Goal: Communication & Community: Connect with others

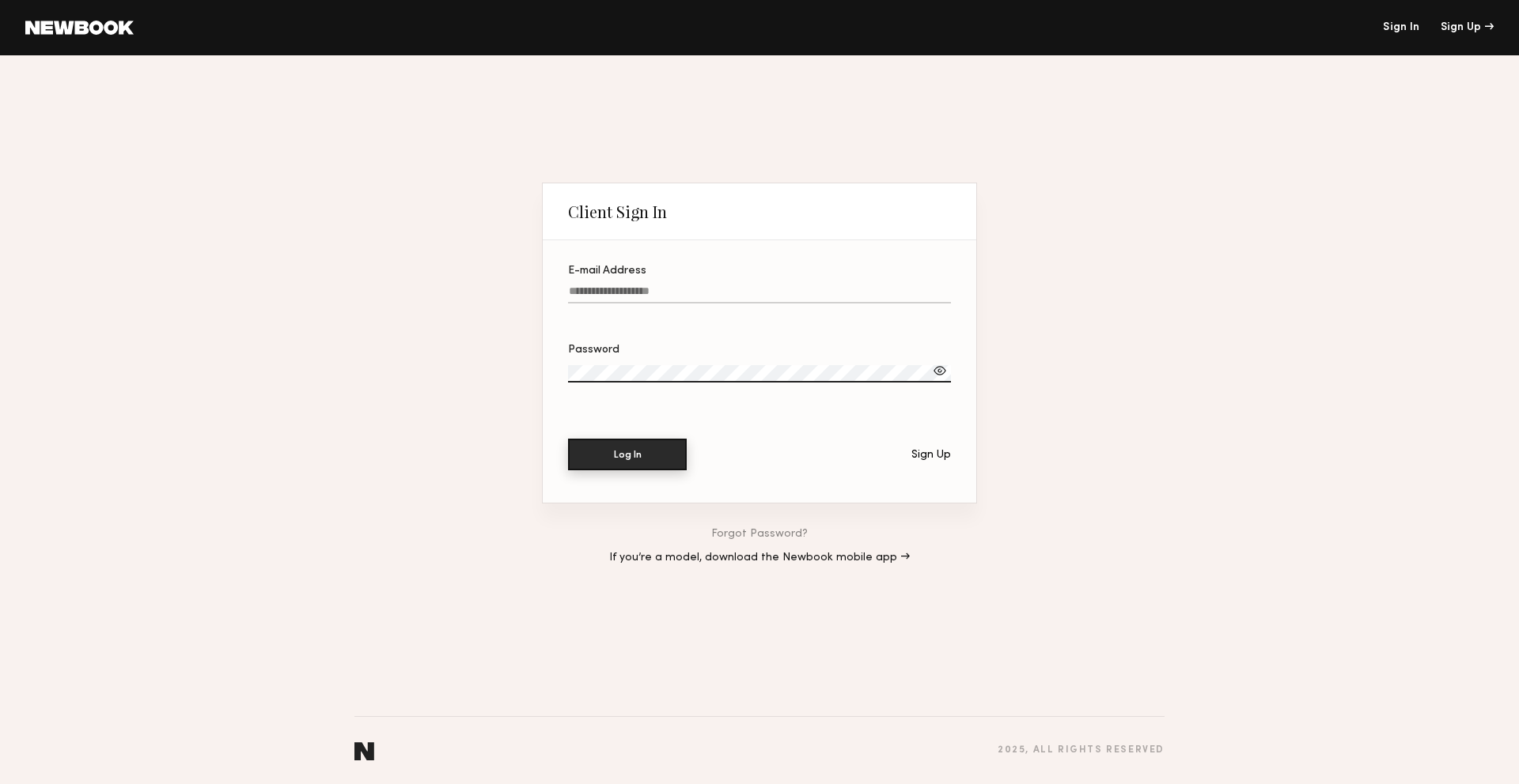
type input "**********"
click at [633, 462] on button "Log In" at bounding box center [627, 455] width 119 height 32
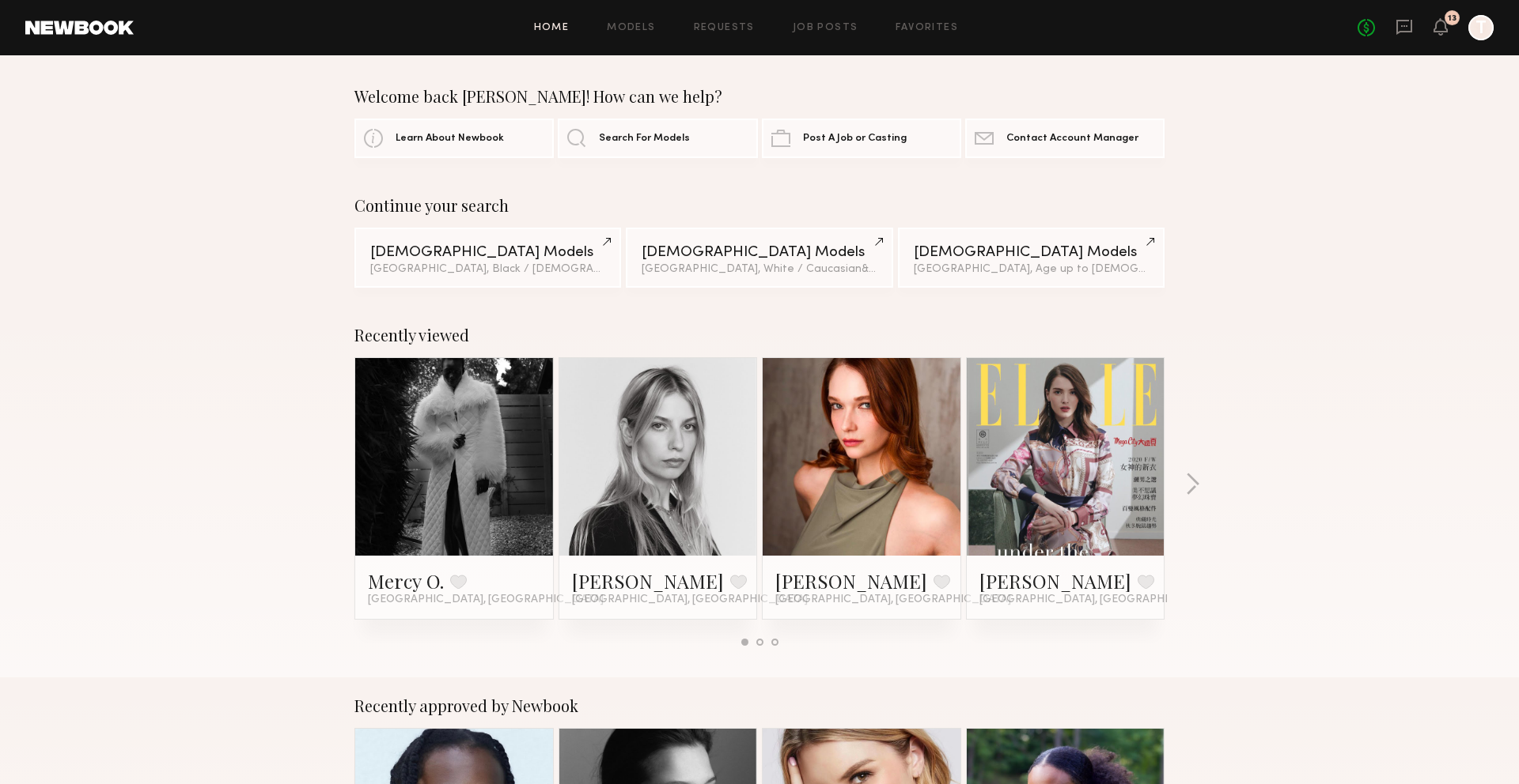
click at [1261, 264] on div "Continue your search [DEMOGRAPHIC_DATA] Models [GEOGRAPHIC_DATA], Black / [DEMO…" at bounding box center [759, 241] width 1519 height 91
click at [1401, 31] on icon at bounding box center [1404, 27] width 16 height 15
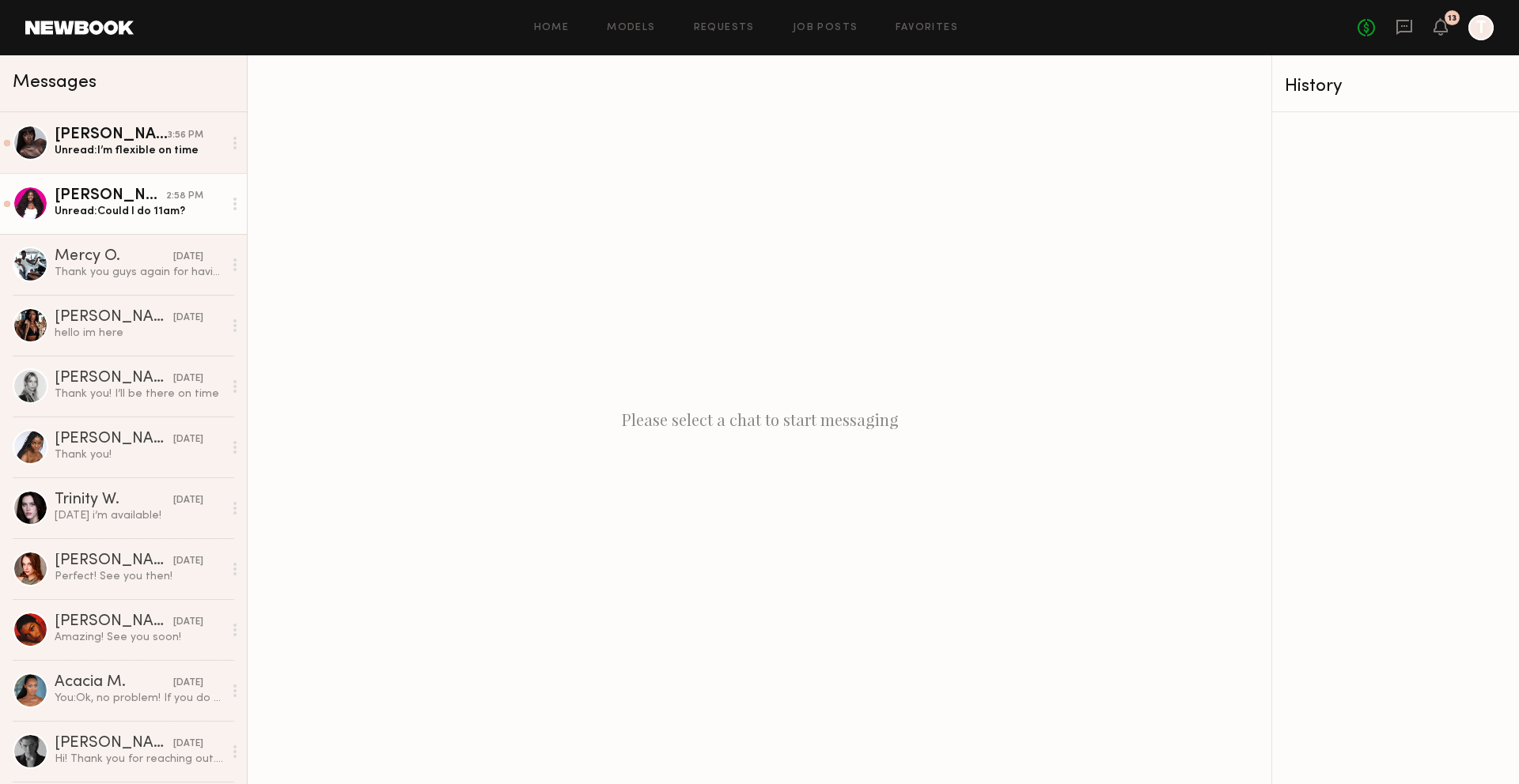
click at [140, 199] on div "[PERSON_NAME]" at bounding box center [110, 196] width 111 height 16
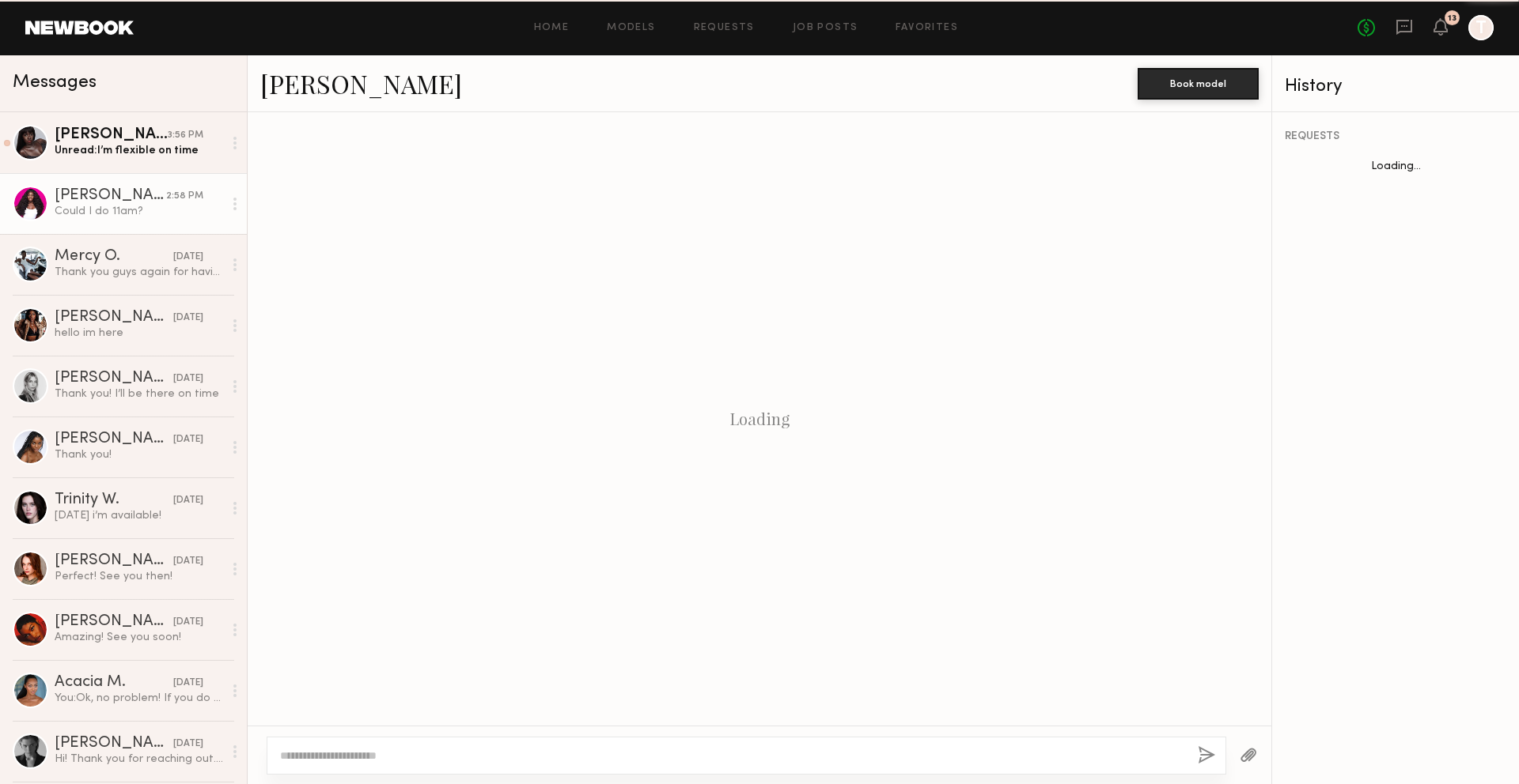
scroll to position [430, 0]
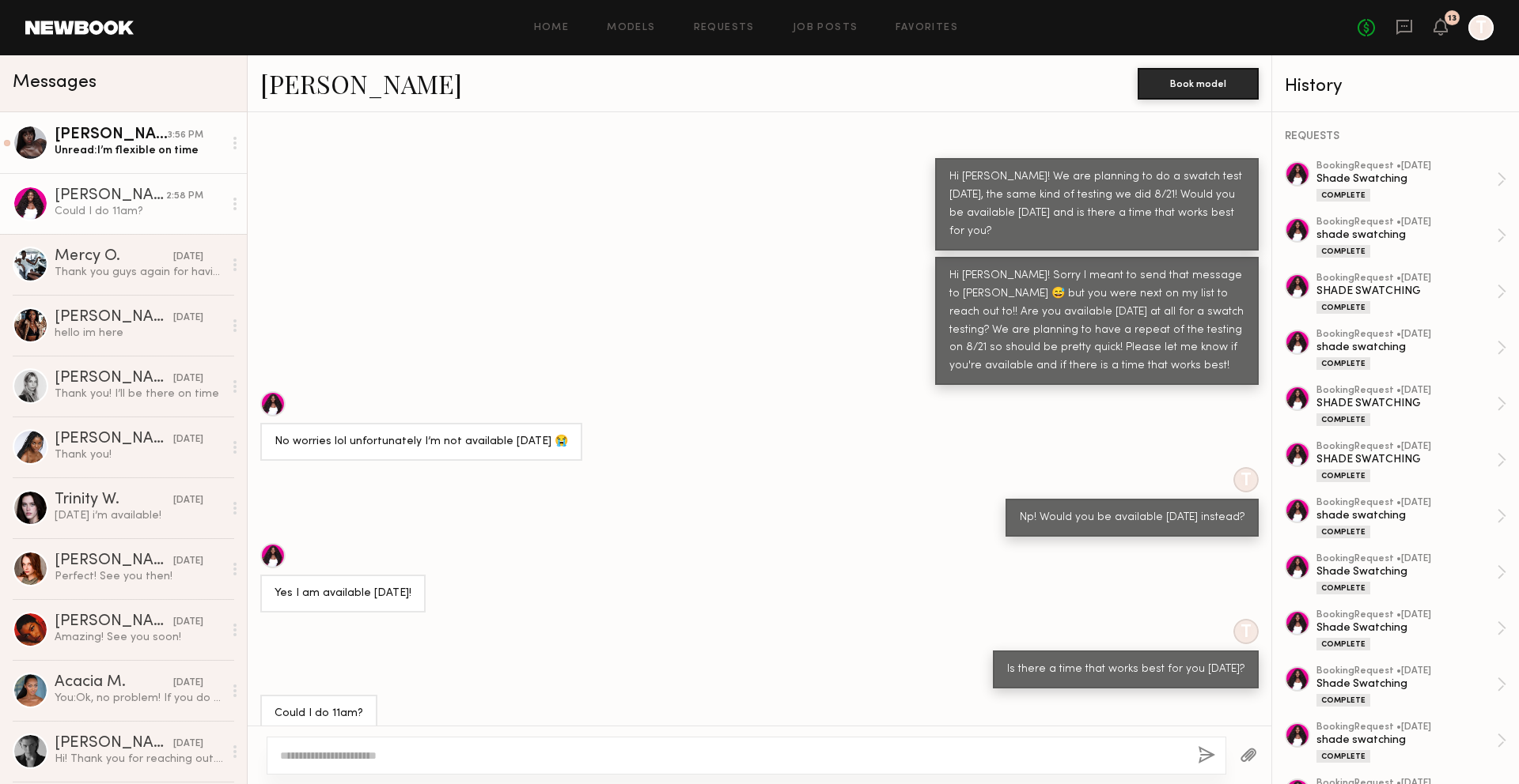
click at [108, 116] on link "[PERSON_NAME] 3:56 PM Unread: I’m flexible on time" at bounding box center [123, 142] width 247 height 61
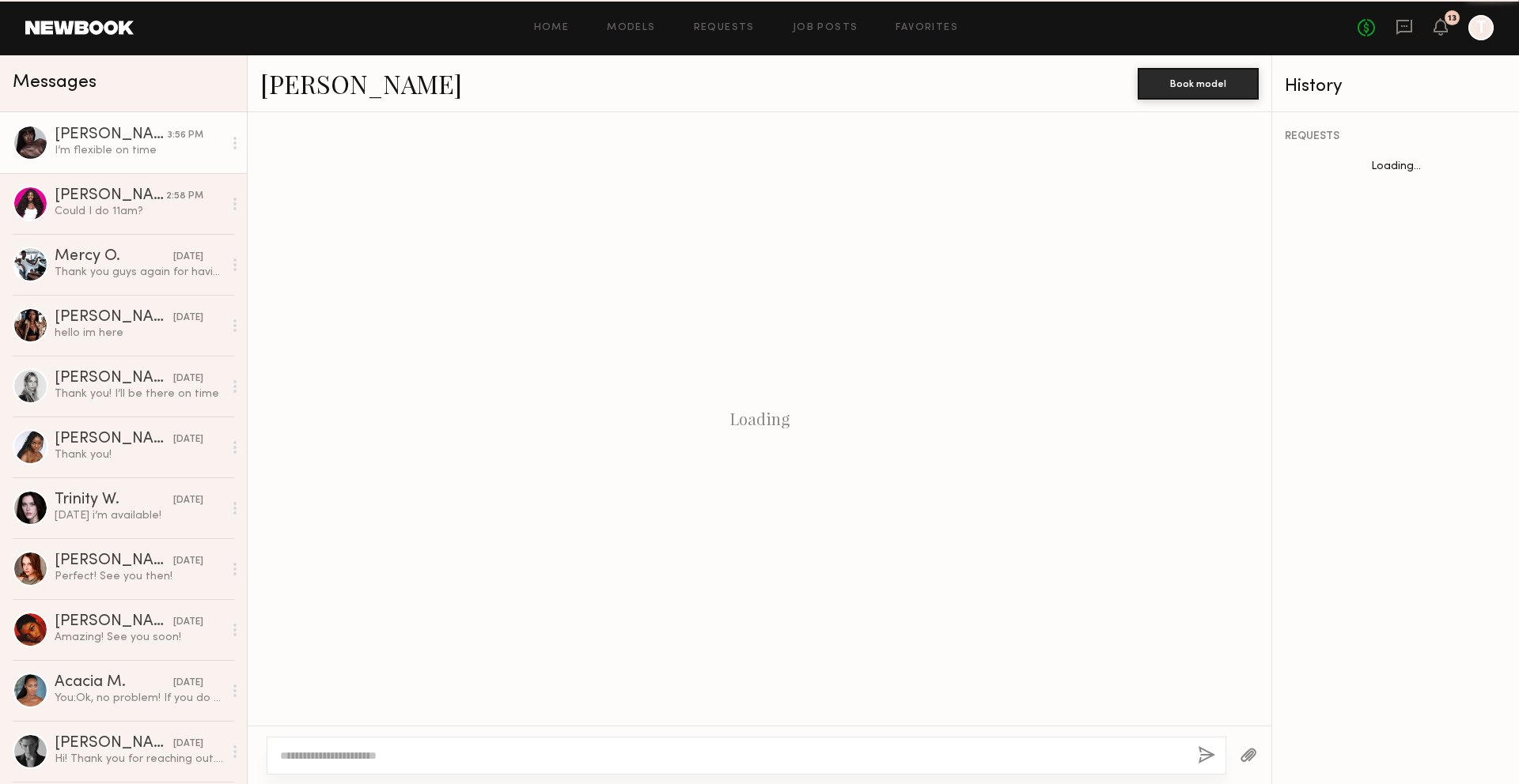
scroll to position [653, 0]
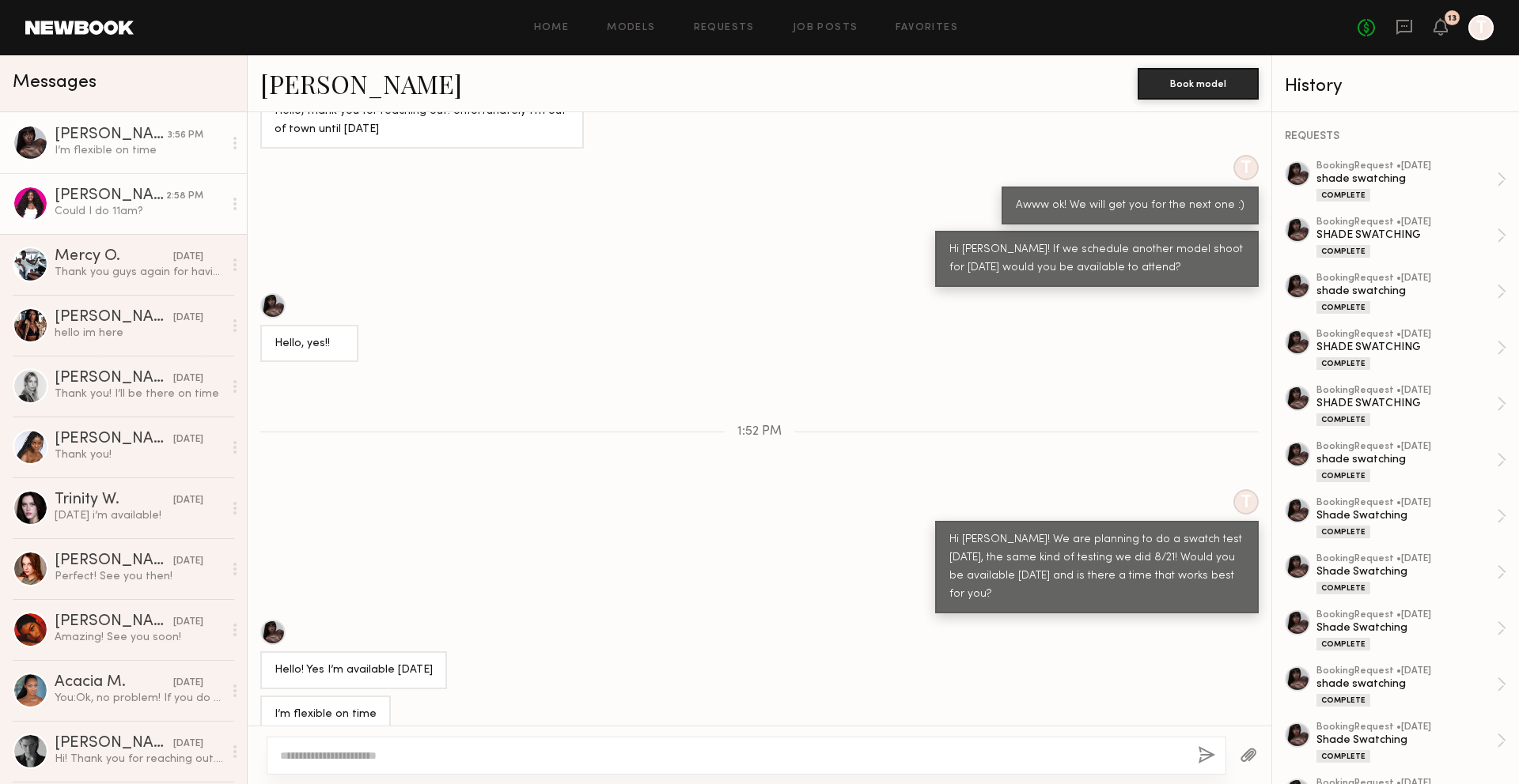
click at [157, 193] on div "[PERSON_NAME]" at bounding box center [110, 196] width 111 height 16
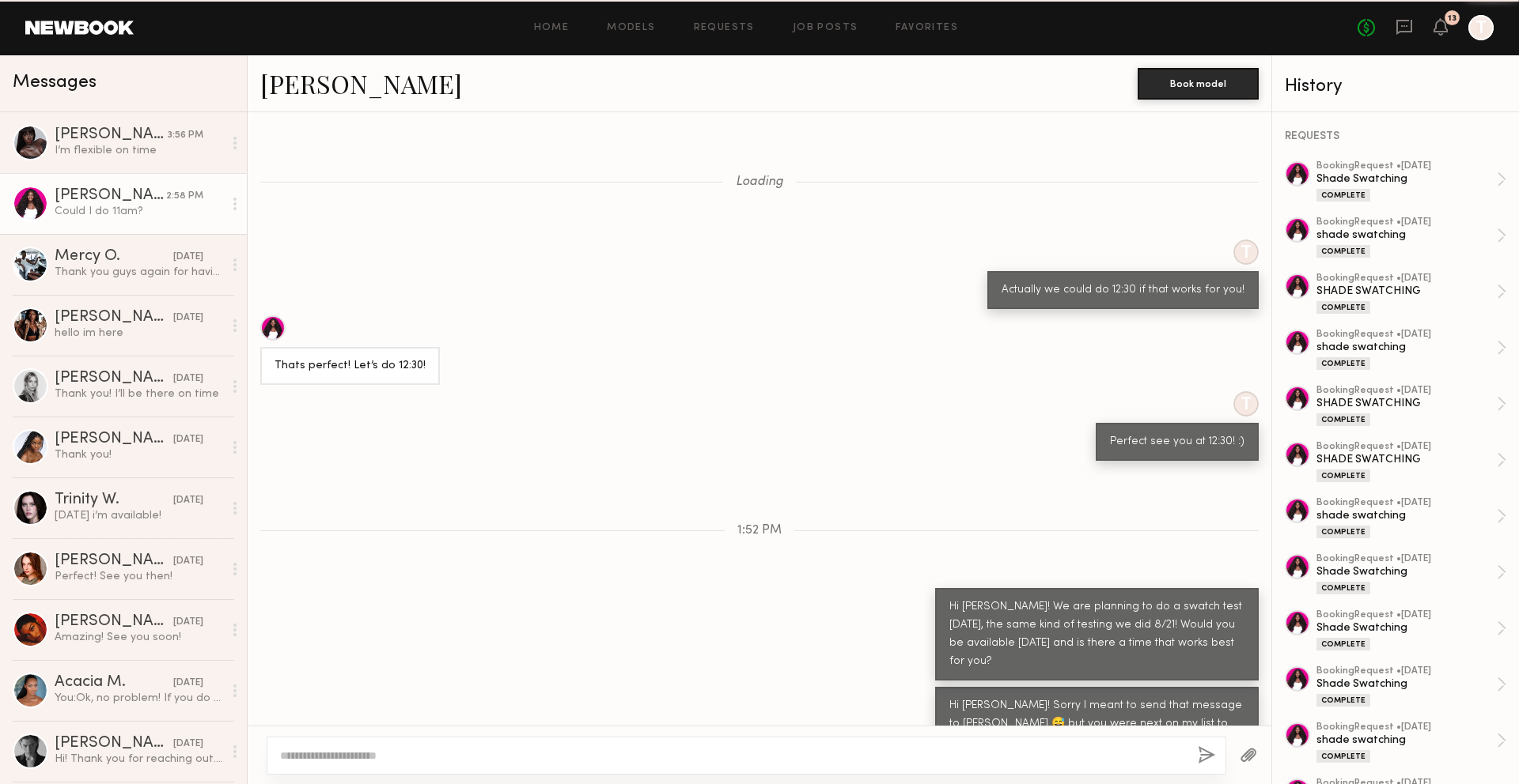
scroll to position [430, 0]
